Goal: Task Accomplishment & Management: Complete application form

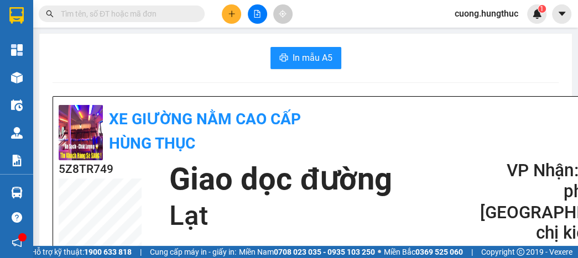
scroll to position [396, 0]
click at [229, 15] on icon "plus" at bounding box center [232, 14] width 8 height 8
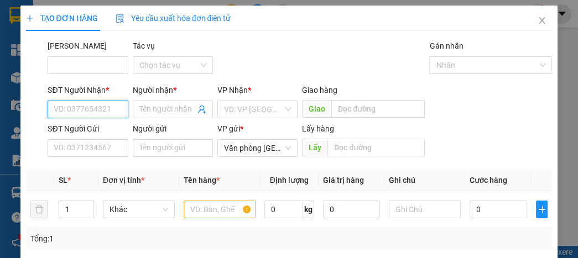
click at [100, 111] on input "SĐT Người Nhận *" at bounding box center [88, 110] width 80 height 18
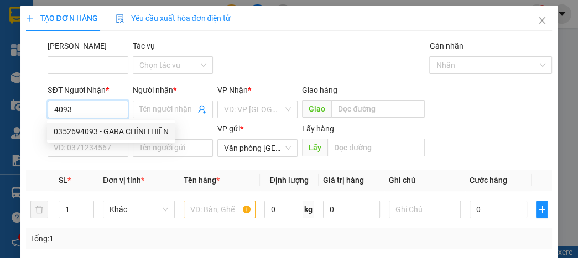
click at [93, 138] on div "0352694093 - GARA CHÍNH HIỀN" at bounding box center [111, 132] width 128 height 18
type input "0352694093"
type input "GARA CHÍNH HIỀN"
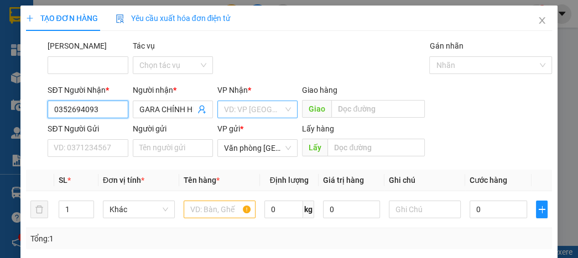
type input "0352694093"
click at [236, 102] on input "search" at bounding box center [253, 109] width 59 height 17
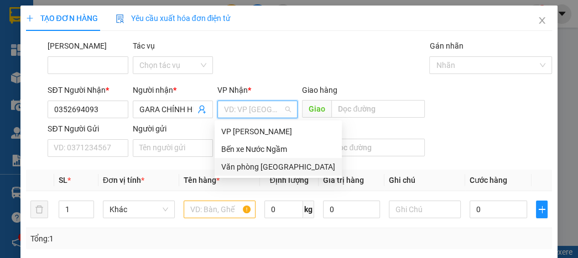
click at [250, 175] on div "Văn phòng [GEOGRAPHIC_DATA]" at bounding box center [278, 167] width 127 height 18
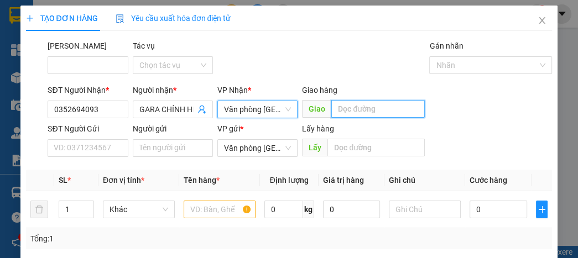
click at [363, 105] on input "text" at bounding box center [378, 109] width 94 height 18
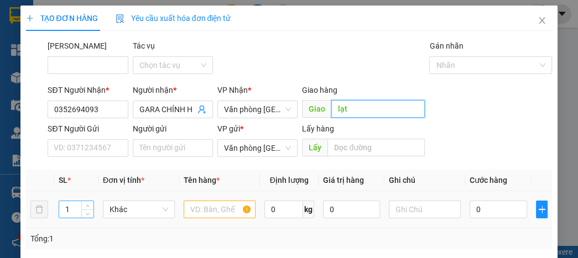
type input "lạt"
click at [75, 207] on input "1" at bounding box center [76, 209] width 34 height 17
type input "3"
click at [74, 209] on input "3" at bounding box center [76, 209] width 34 height 17
type input "4"
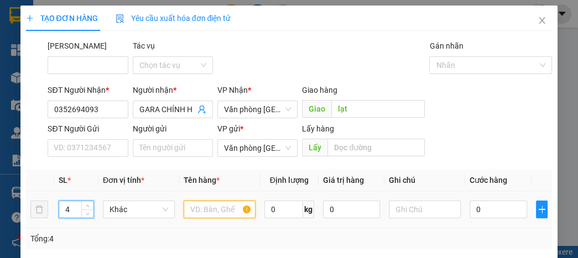
click at [197, 210] on input "text" at bounding box center [220, 210] width 72 height 18
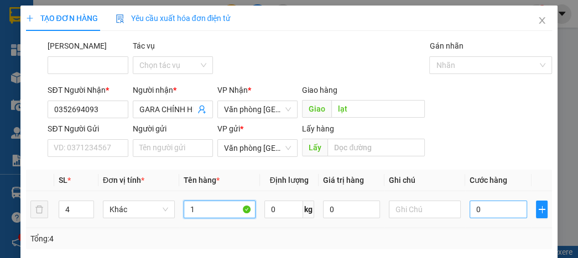
type input "1"
click at [503, 215] on input "0" at bounding box center [498, 210] width 57 height 18
type input "2"
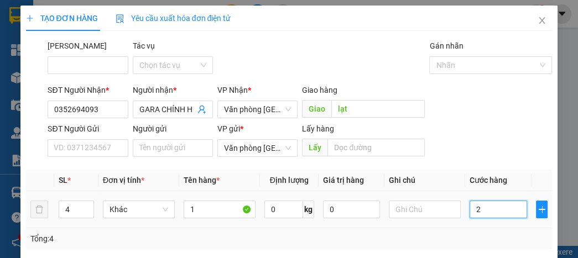
type input "25"
type input "250"
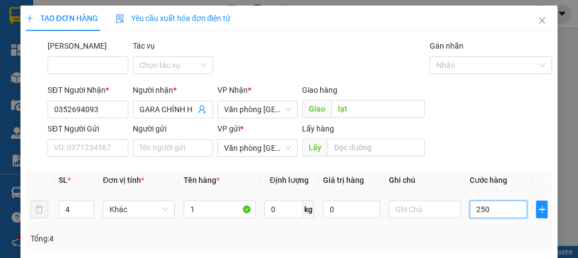
type input "250"
type input "2.500"
type input "25.000"
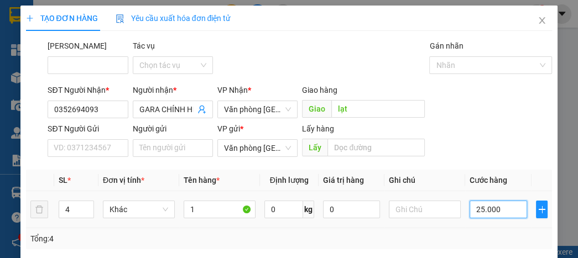
type input "25.000"
type input "250.000"
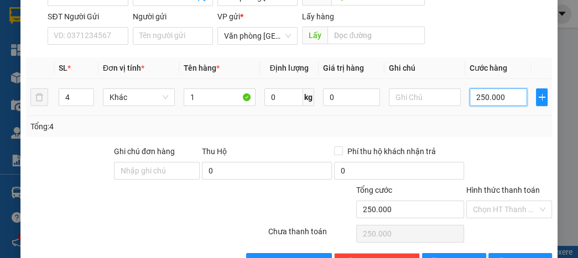
scroll to position [133, 0]
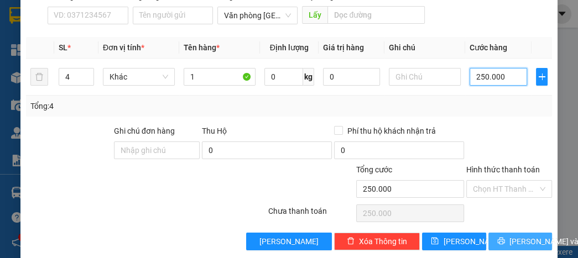
type input "250.000"
click at [511, 241] on span "[PERSON_NAME] và In" at bounding box center [548, 242] width 77 height 12
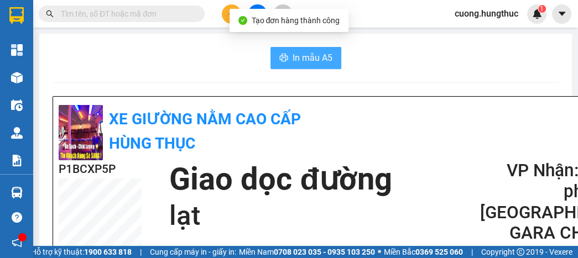
click at [328, 64] on span "In mẫu A5" at bounding box center [313, 58] width 40 height 14
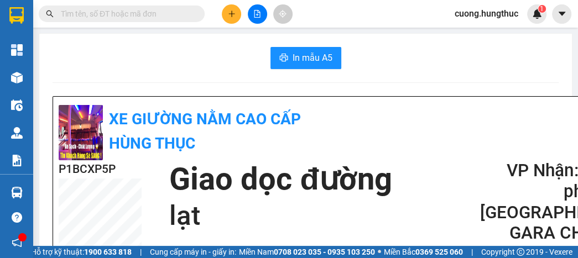
click at [478, 58] on div "In mẫu A5" at bounding box center [306, 58] width 506 height 22
click at [223, 17] on button at bounding box center [231, 13] width 19 height 19
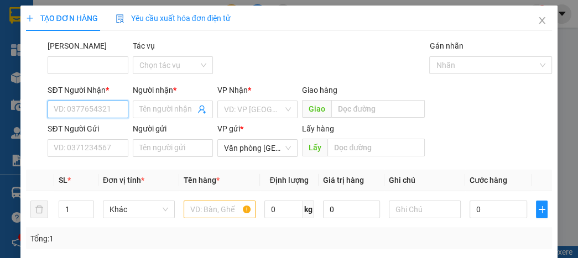
click at [103, 117] on input "SĐT Người Nhận *" at bounding box center [88, 110] width 80 height 18
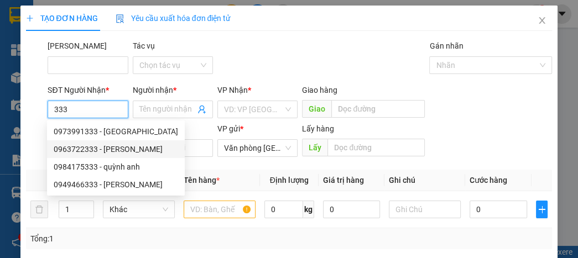
click at [146, 156] on div "0963722333 - [PERSON_NAME]" at bounding box center [116, 150] width 138 height 18
type input "0963722333"
type input "[PERSON_NAME]"
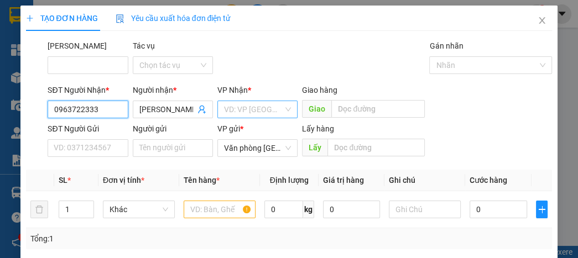
type input "0963722333"
click at [268, 111] on input "search" at bounding box center [253, 109] width 59 height 17
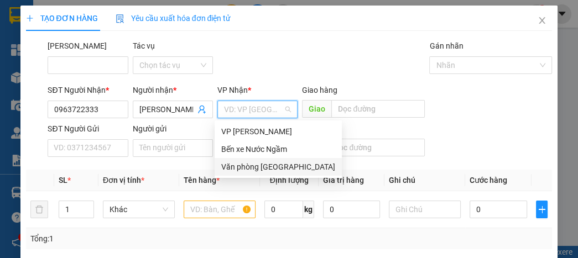
click at [266, 172] on div "Văn phòng [GEOGRAPHIC_DATA]" at bounding box center [278, 167] width 114 height 12
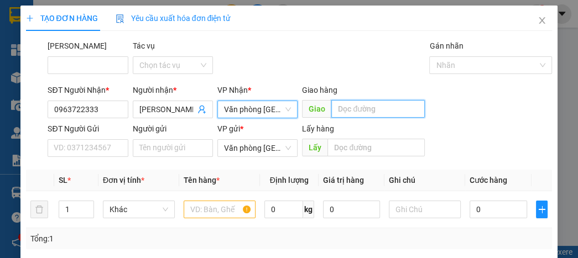
click at [342, 111] on input "text" at bounding box center [378, 109] width 94 height 18
type input "lạt"
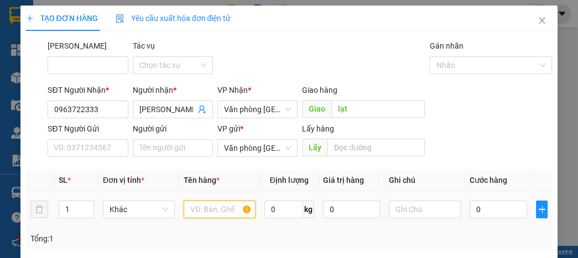
click at [197, 212] on input "text" at bounding box center [220, 210] width 72 height 18
click at [230, 213] on input "text" at bounding box center [220, 210] width 72 height 18
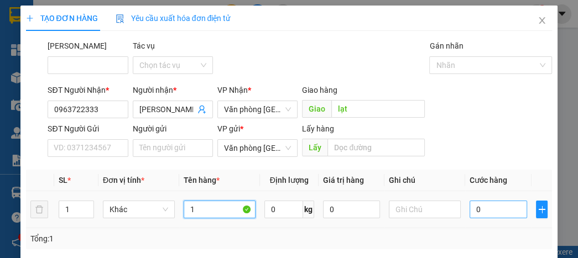
type input "1"
click at [497, 208] on input "0" at bounding box center [498, 210] width 57 height 18
type input "5"
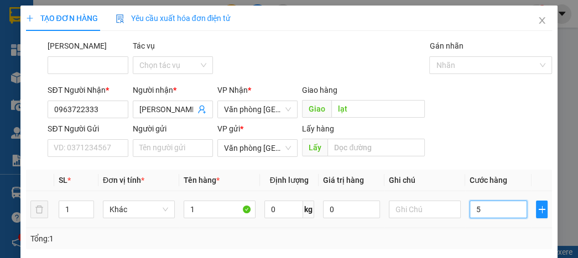
type input "50"
type input "500"
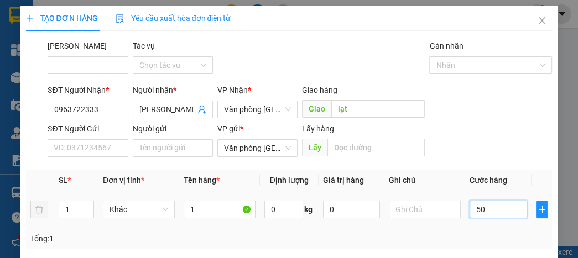
type input "500"
type input "5.000"
type input "50.000"
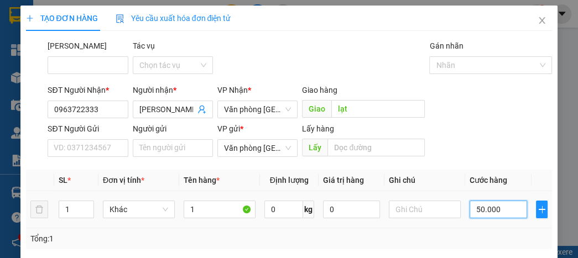
type input "50.000"
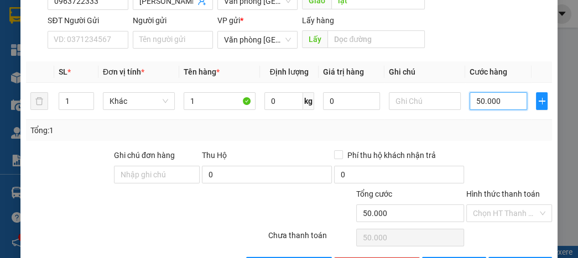
scroll to position [133, 0]
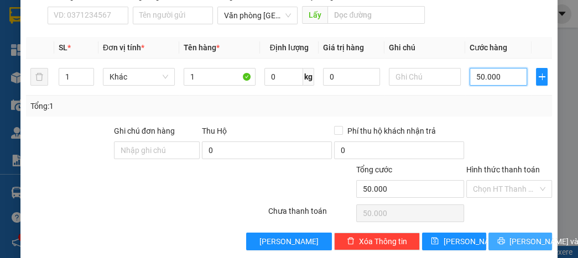
type input "50.000"
click at [497, 241] on icon "printer" at bounding box center [501, 241] width 8 height 8
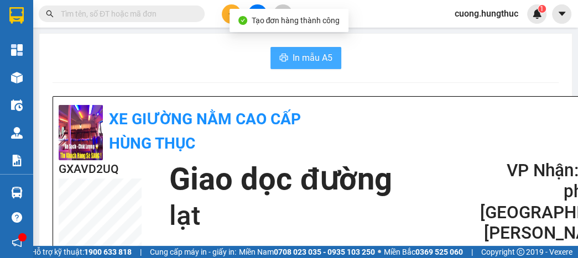
click at [304, 49] on button "In mẫu A5" at bounding box center [306, 58] width 71 height 22
